Goal: Task Accomplishment & Management: Use online tool/utility

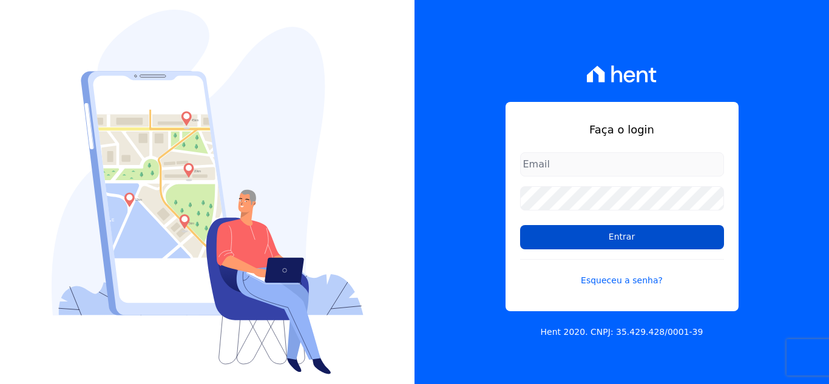
type input "[EMAIL_ADDRESS][DOMAIN_NAME]"
drag, startPoint x: 624, startPoint y: 232, endPoint x: 615, endPoint y: 243, distance: 14.6
click at [624, 232] on input "Entrar" at bounding box center [622, 237] width 204 height 24
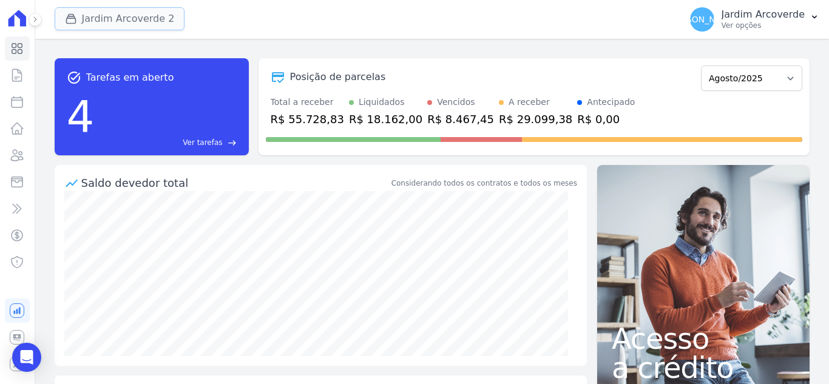
click at [97, 13] on button "Jardim Arcoverde 2" at bounding box center [120, 18] width 130 height 23
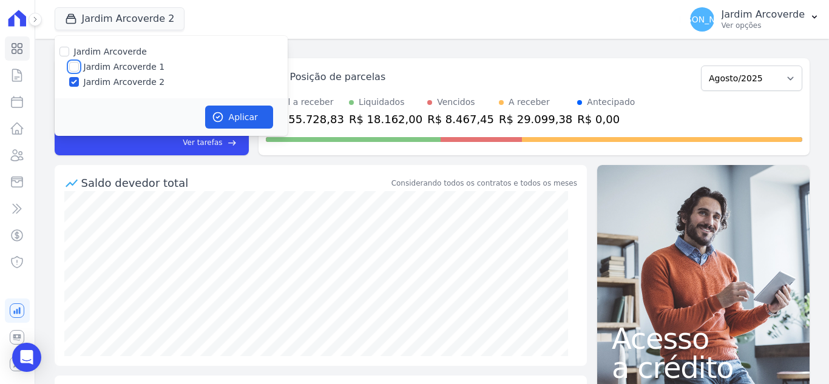
click at [78, 64] on input "Jardim Arcoverde 1" at bounding box center [74, 67] width 10 height 10
checkbox input "true"
click at [257, 126] on button "Aplicar" at bounding box center [239, 117] width 68 height 23
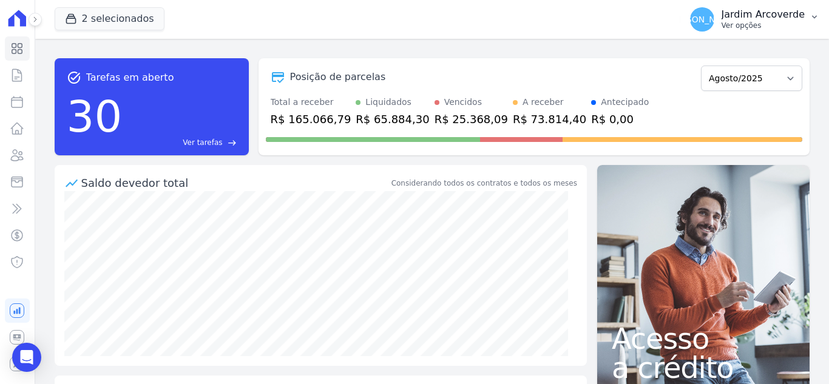
click at [782, 32] on button "[PERSON_NAME][GEOGRAPHIC_DATA] Ver opções" at bounding box center [754, 19] width 149 height 34
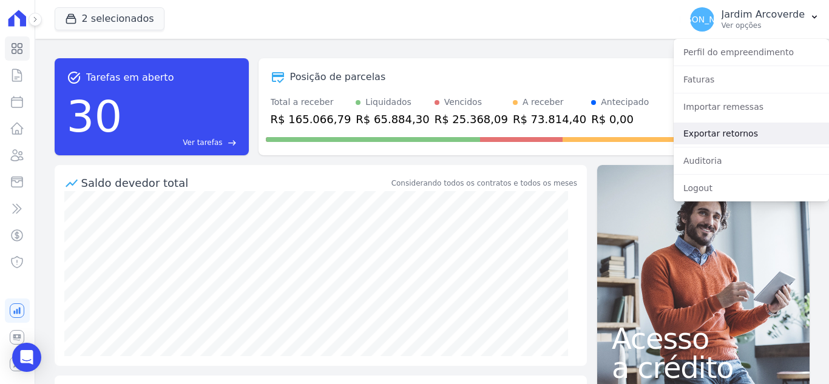
click at [766, 132] on link "Exportar retornos" at bounding box center [751, 134] width 155 height 22
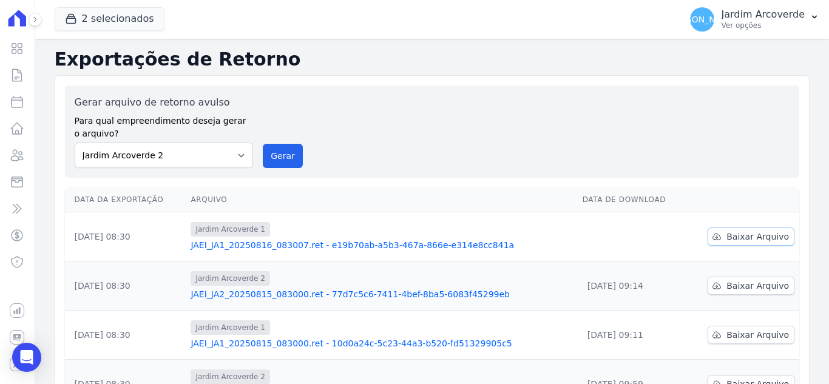
click at [760, 232] on span "Baixar Arquivo" at bounding box center [757, 237] width 62 height 12
